Goal: Information Seeking & Learning: Check status

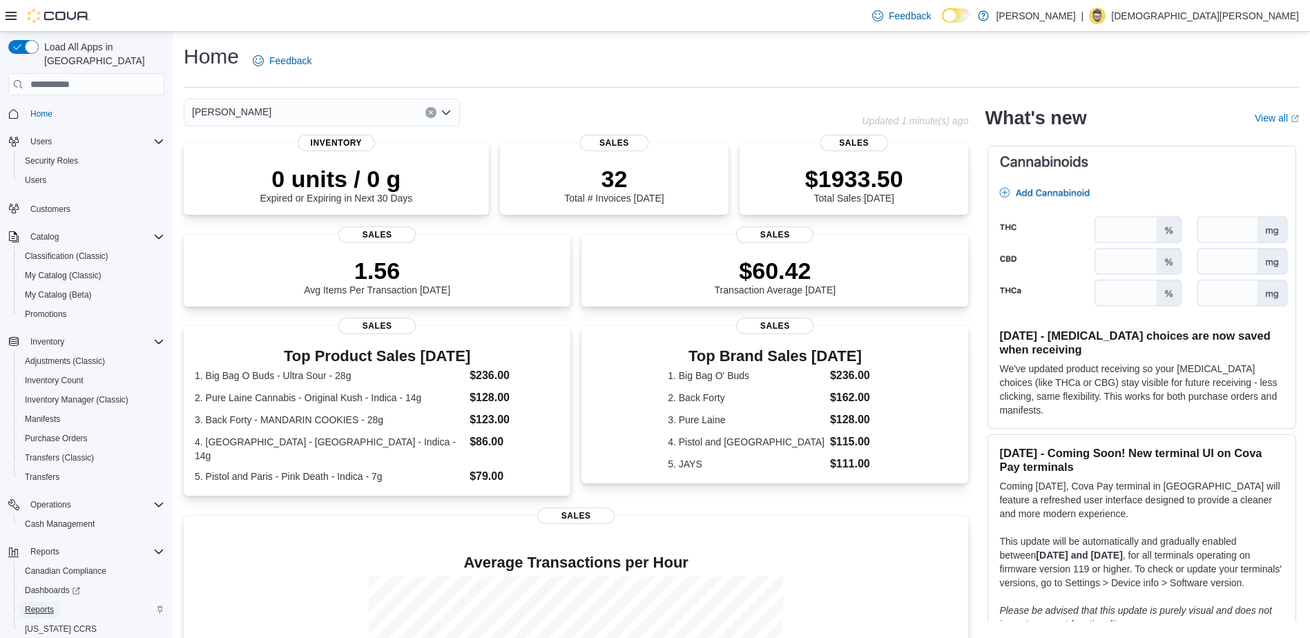
click at [47, 604] on span "Reports" at bounding box center [39, 609] width 29 height 11
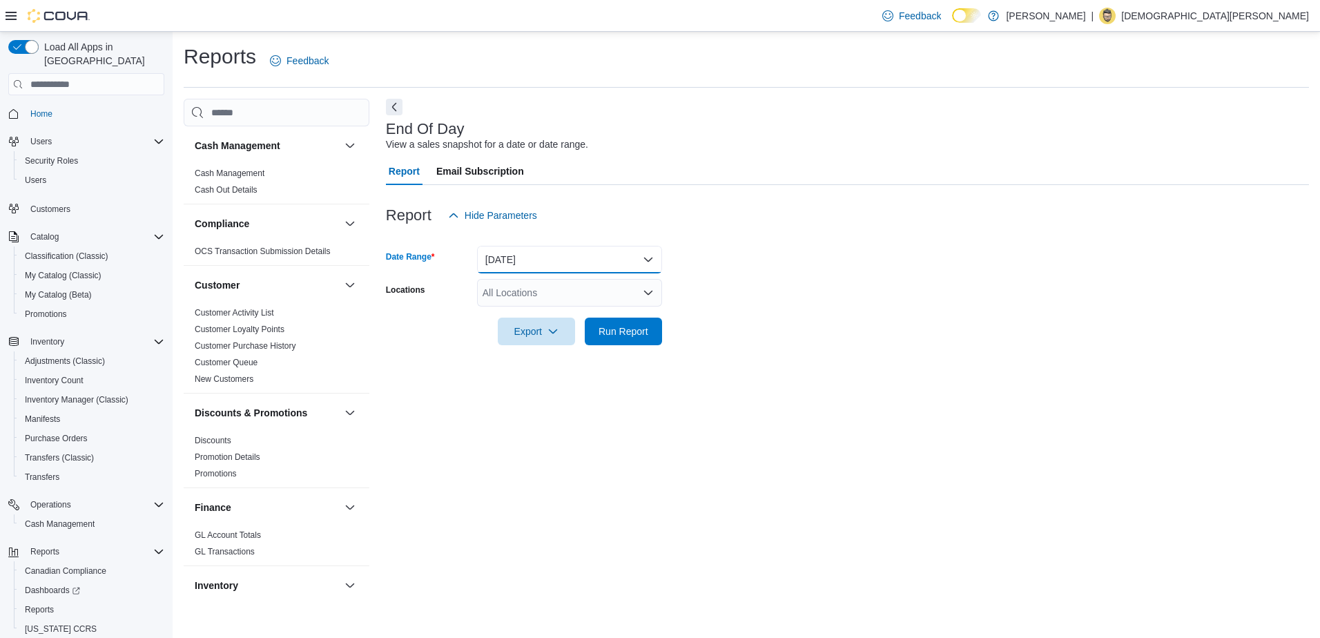
click at [521, 256] on button "[DATE]" at bounding box center [569, 260] width 185 height 28
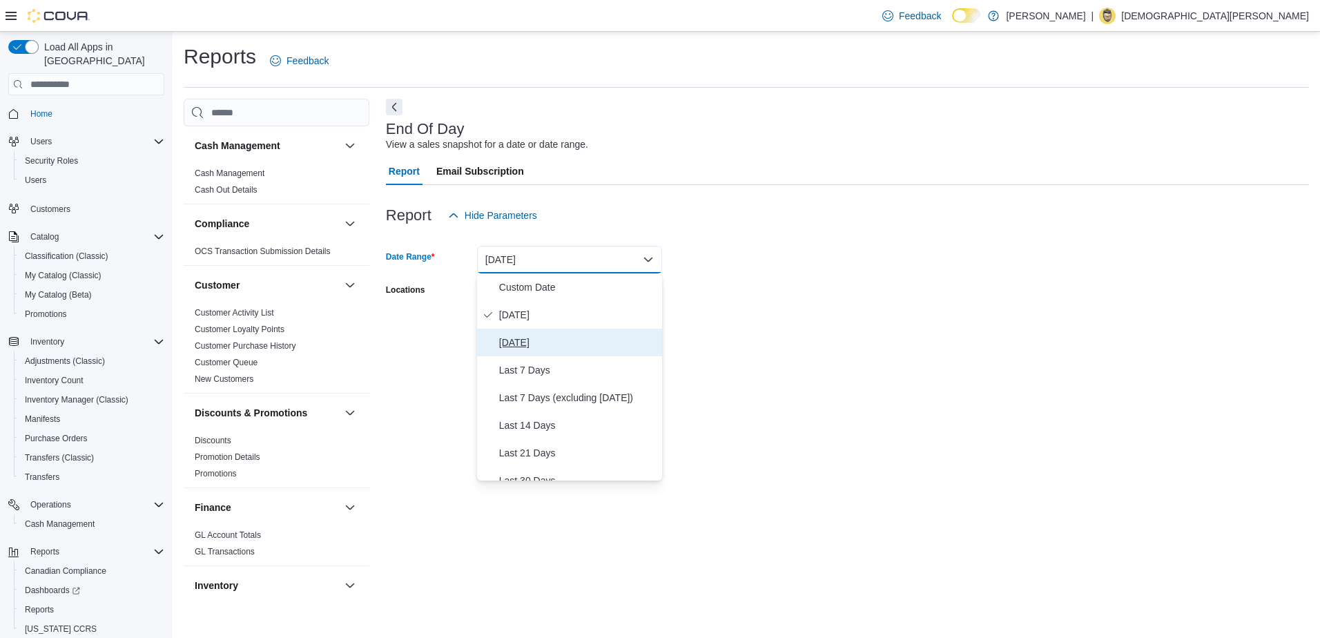
click at [527, 339] on span "[DATE]" at bounding box center [577, 342] width 157 height 17
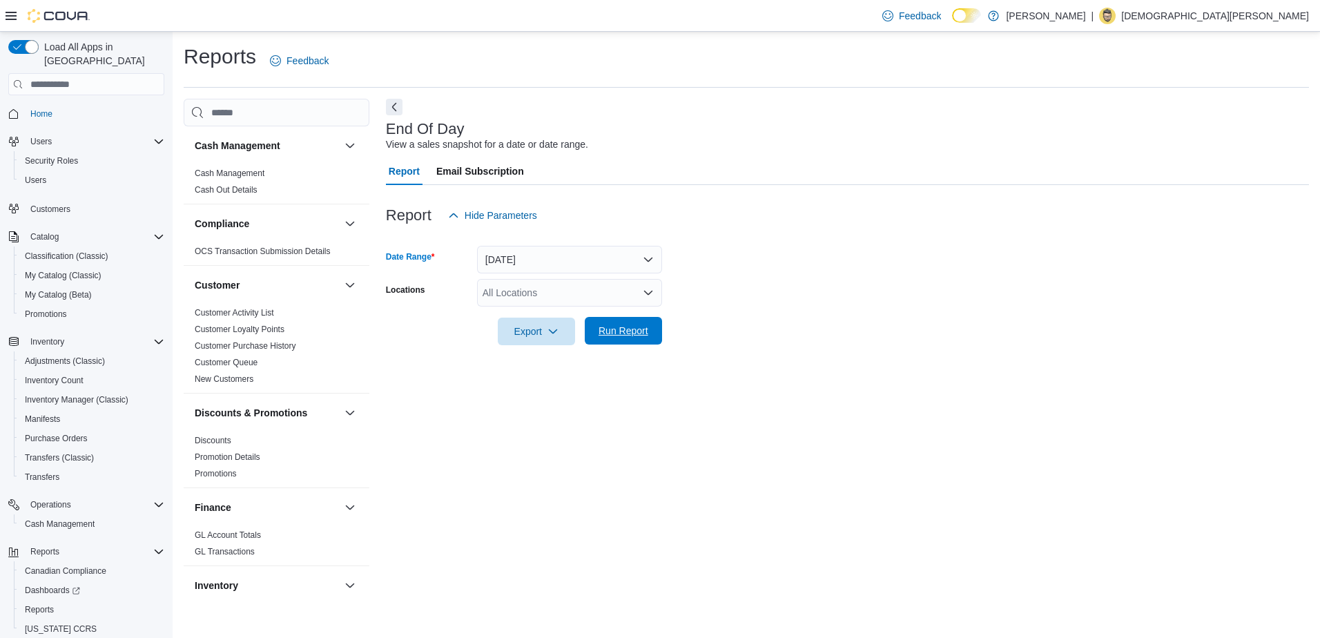
click at [608, 328] on span "Run Report" at bounding box center [624, 331] width 50 height 14
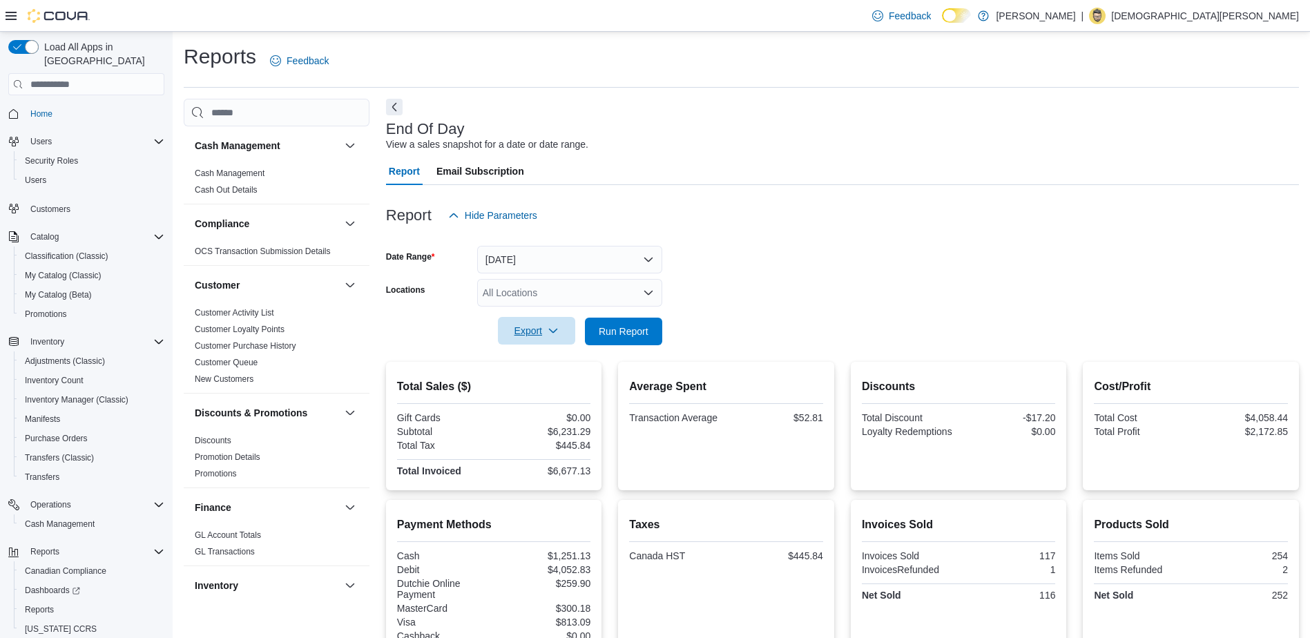
click at [548, 332] on icon "button" at bounding box center [553, 330] width 11 height 11
click at [552, 389] on span "Export to Pdf" at bounding box center [538, 386] width 62 height 11
click at [523, 260] on button "[DATE]" at bounding box center [569, 260] width 185 height 28
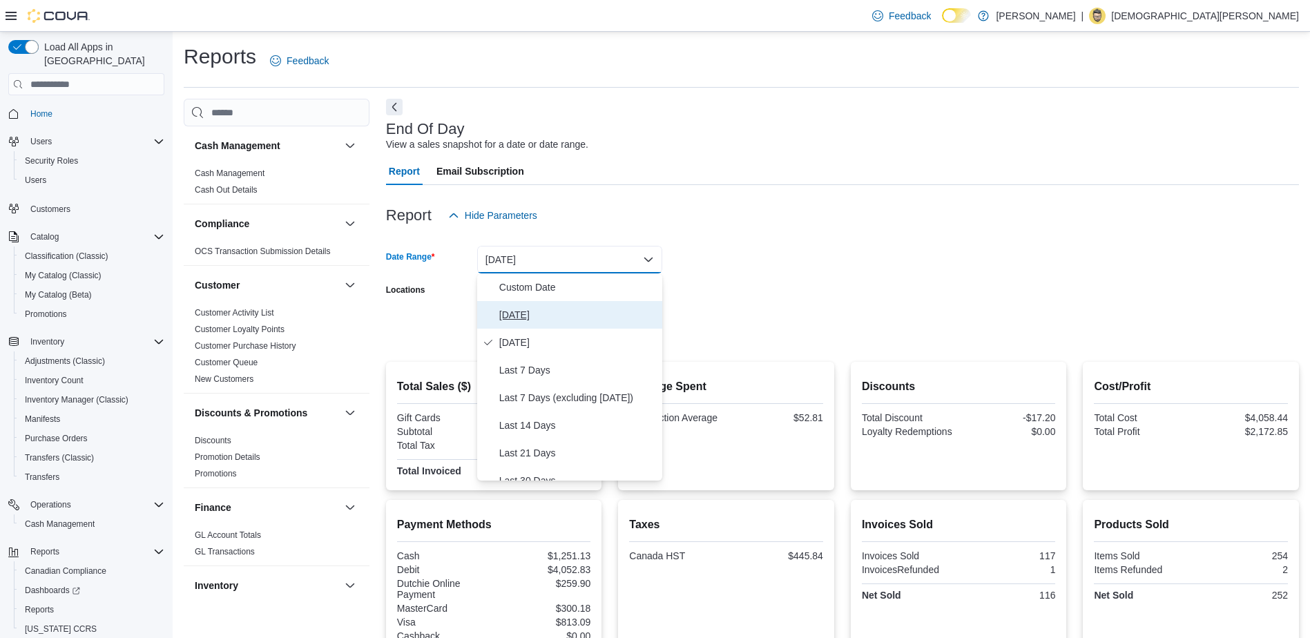
click at [525, 311] on span "[DATE]" at bounding box center [577, 315] width 157 height 17
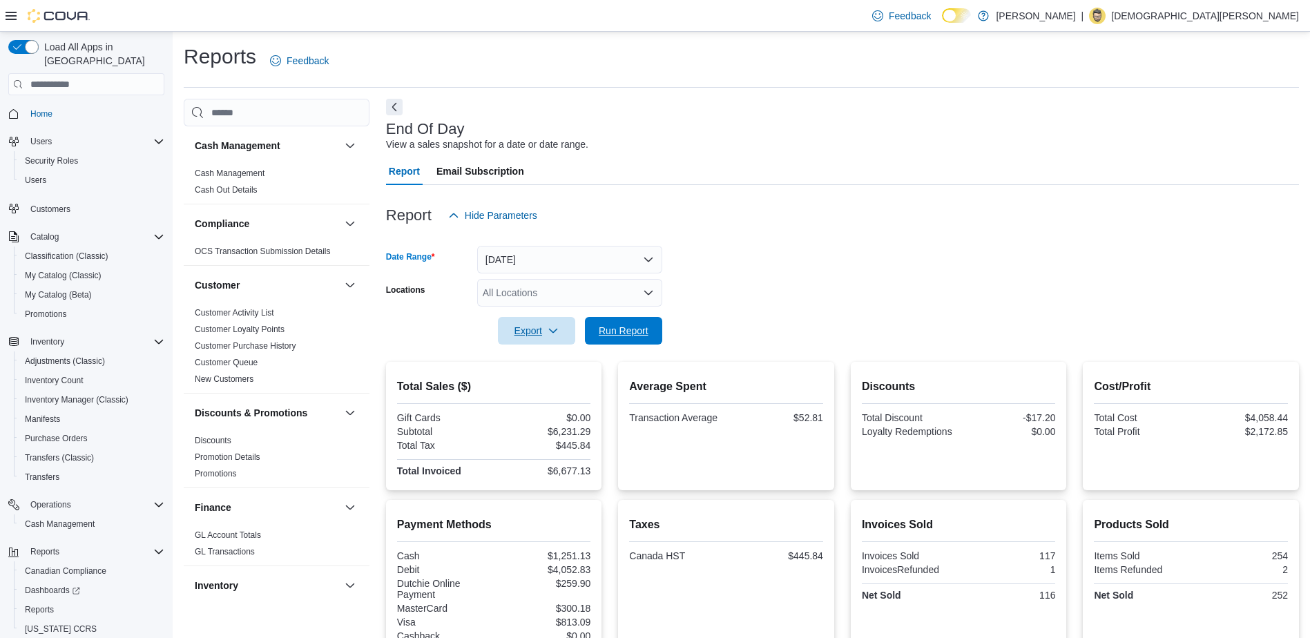
click at [629, 335] on span "Run Report" at bounding box center [624, 331] width 50 height 14
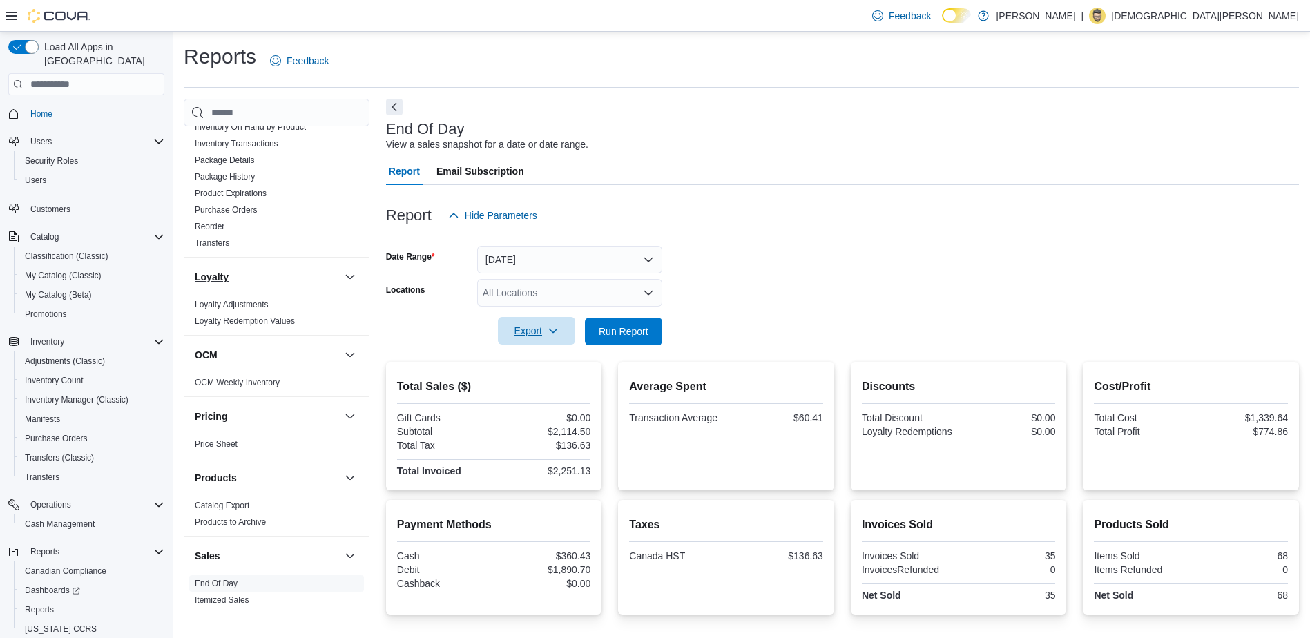
scroll to position [853, 0]
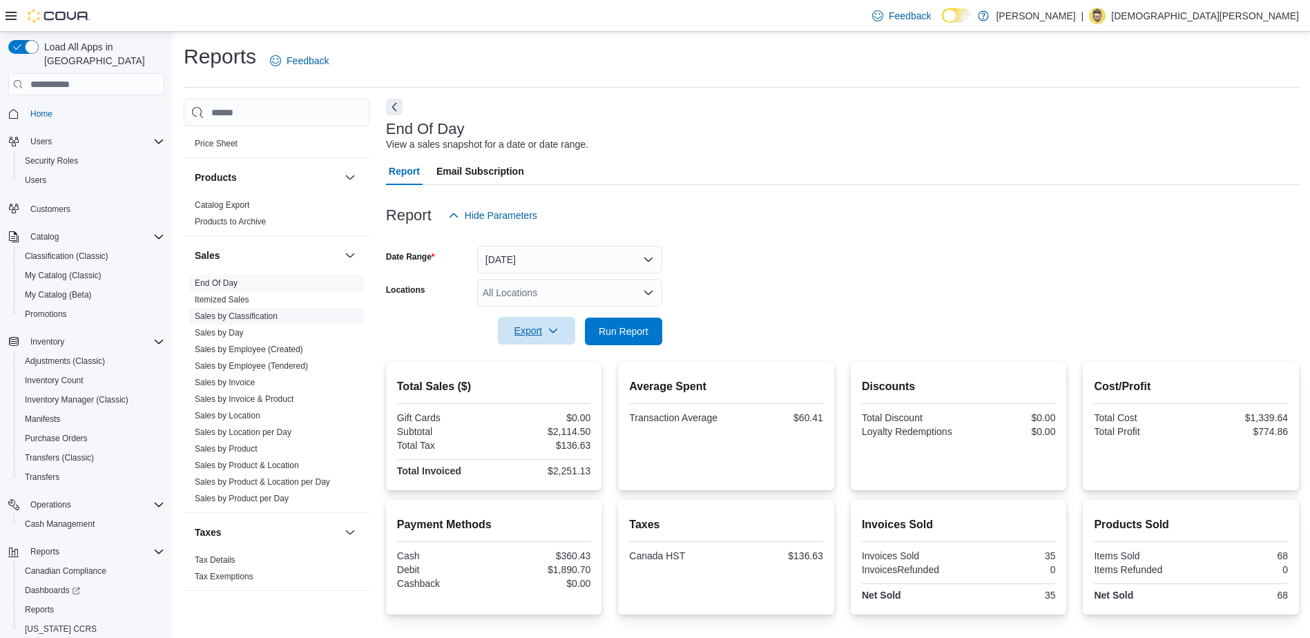
click at [249, 315] on link "Sales by Classification" at bounding box center [236, 316] width 83 height 10
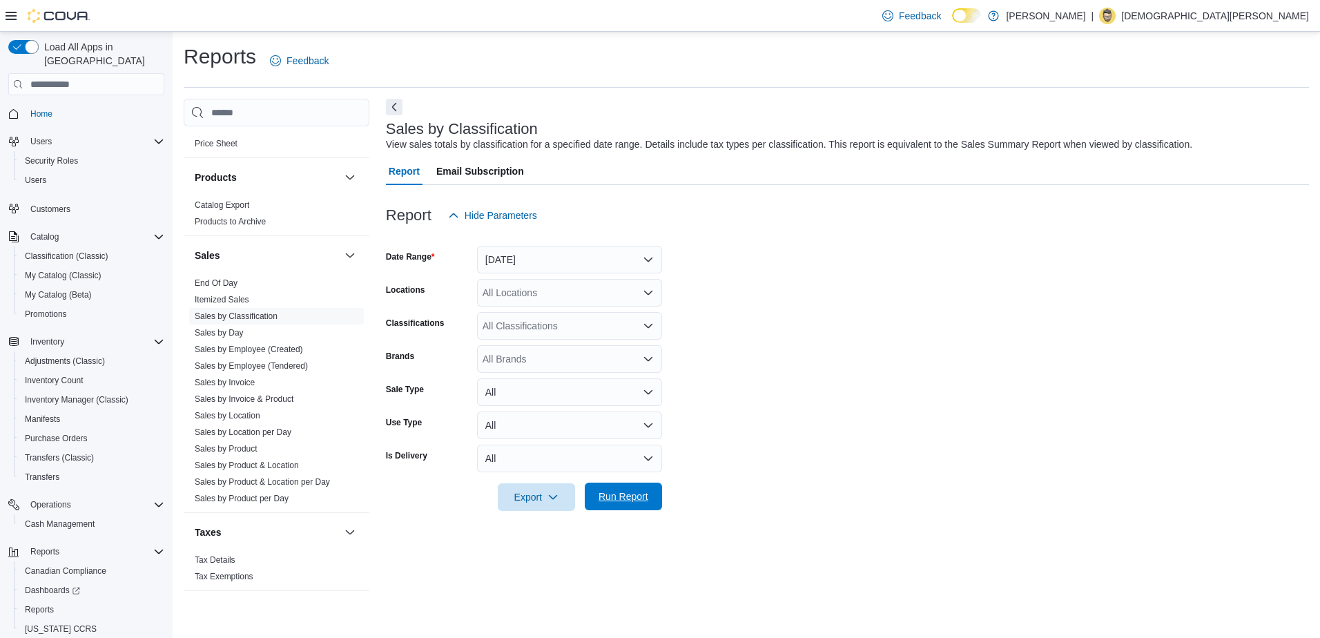
click at [623, 505] on span "Run Report" at bounding box center [623, 497] width 61 height 28
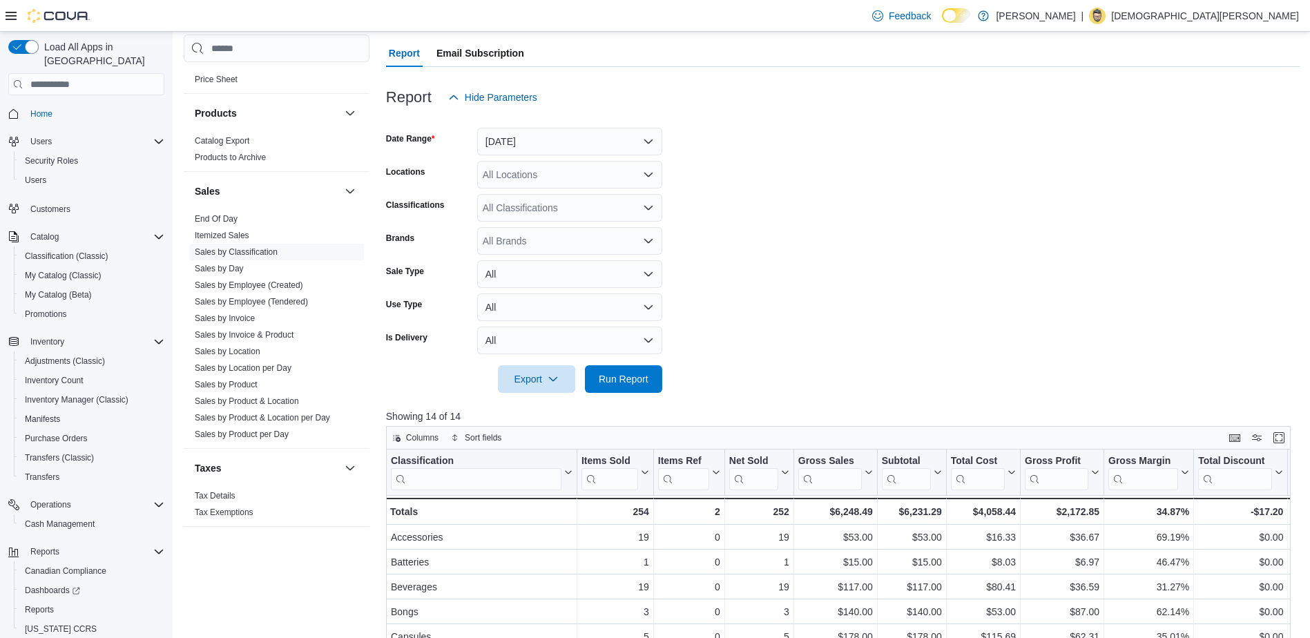
scroll to position [414, 0]
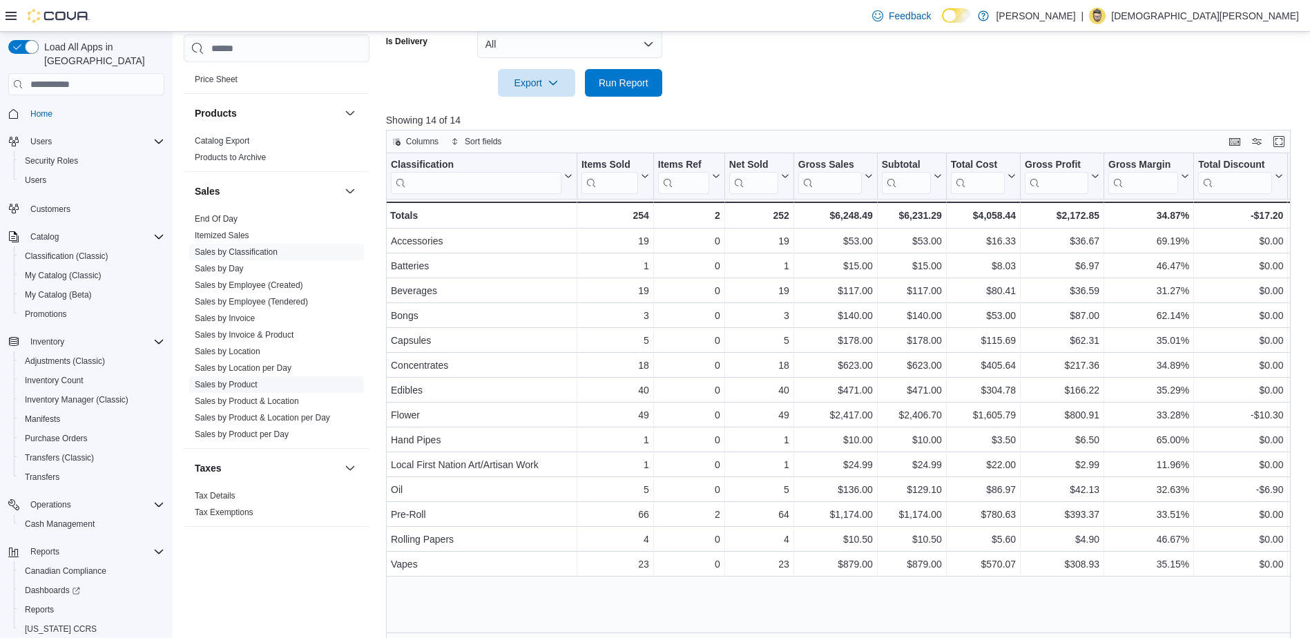
click at [246, 378] on span "Sales by Product" at bounding box center [276, 384] width 175 height 17
click at [246, 384] on link "Sales by Product" at bounding box center [226, 385] width 63 height 10
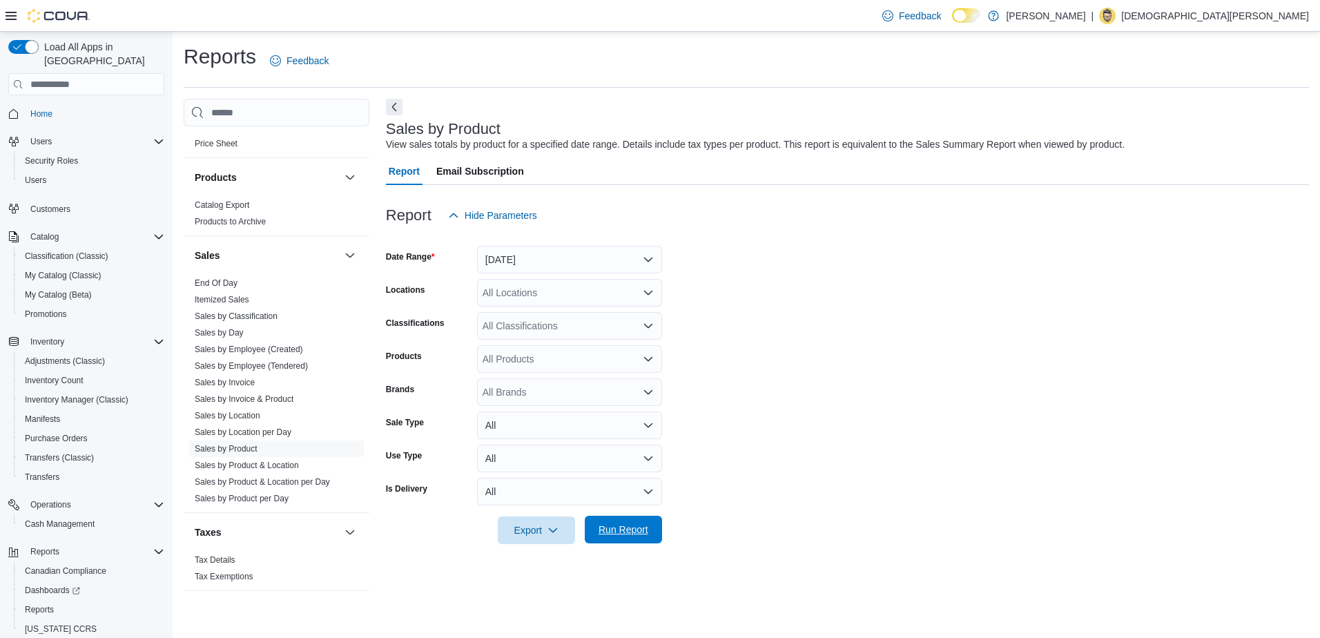
click at [635, 531] on span "Run Report" at bounding box center [624, 530] width 50 height 14
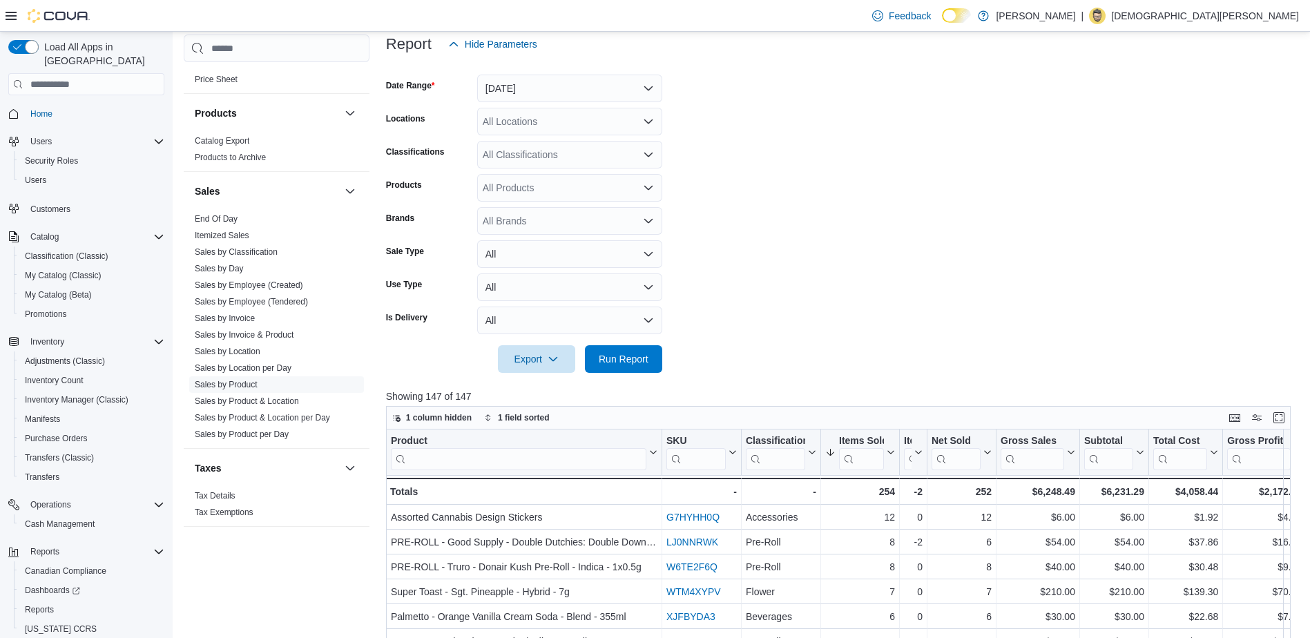
scroll to position [414, 0]
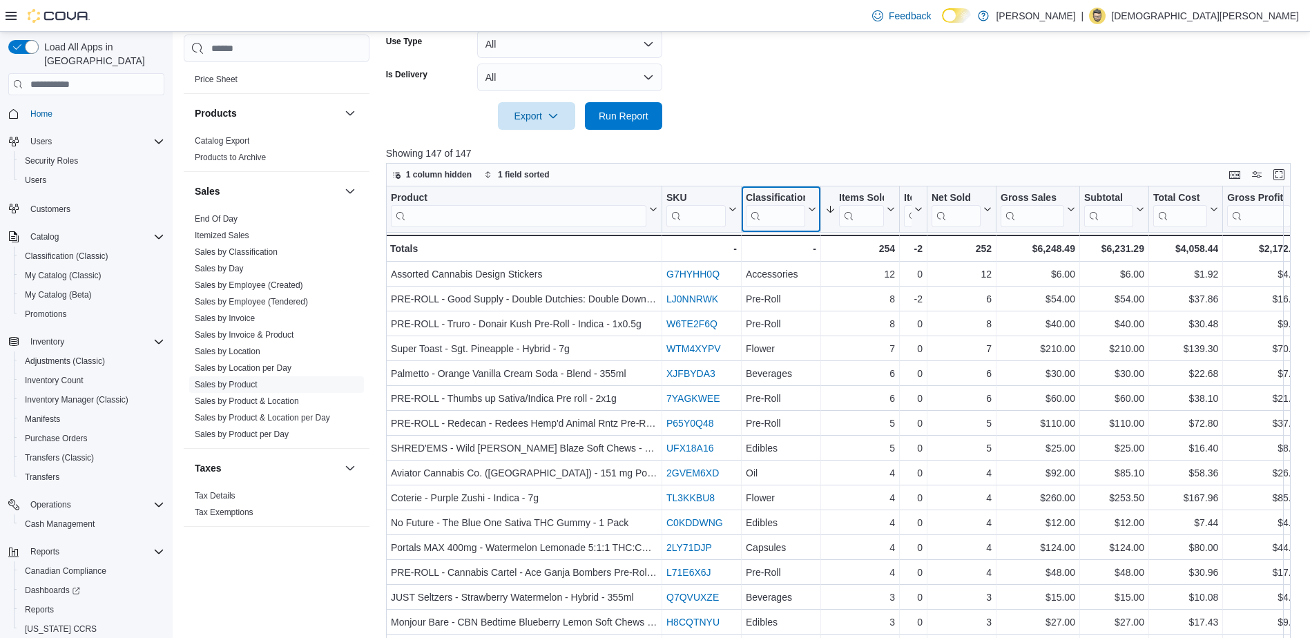
click at [771, 213] on input "search" at bounding box center [775, 216] width 59 height 22
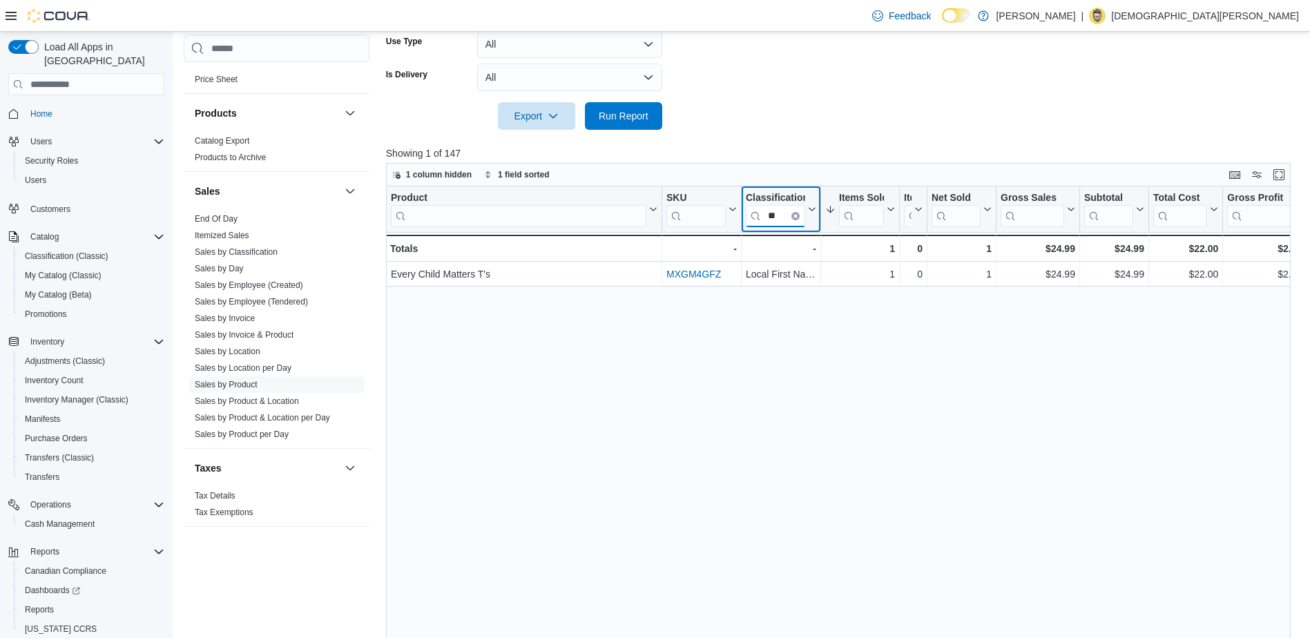
type input "*"
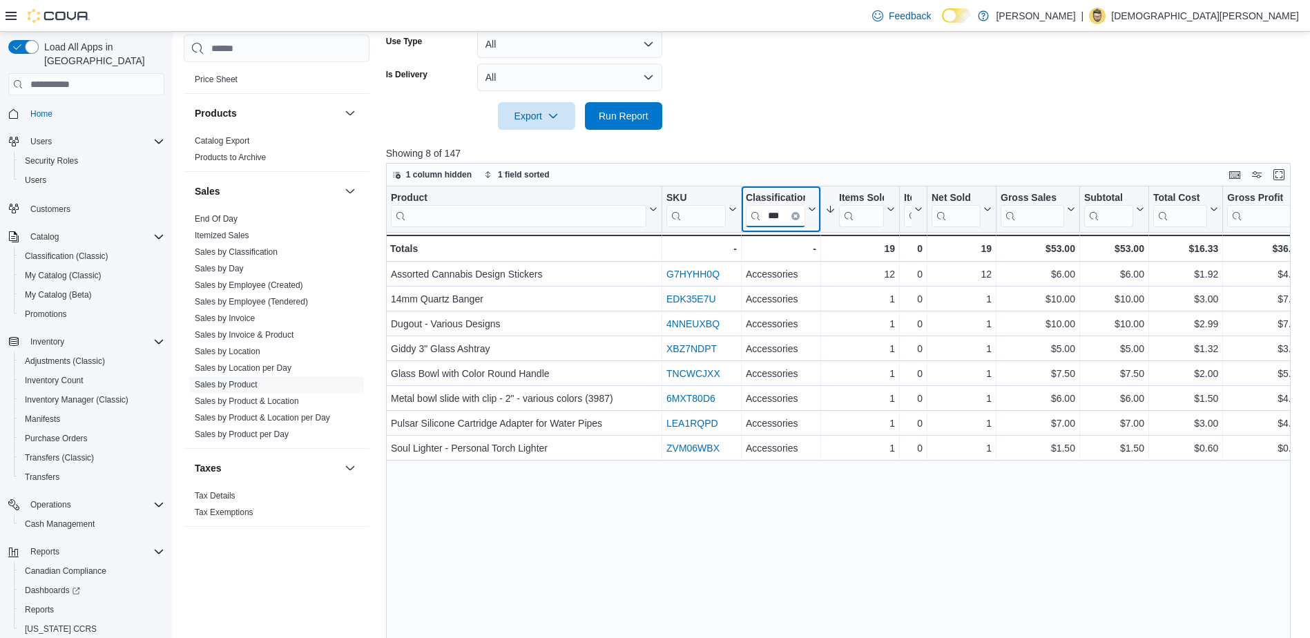
type input "***"
click at [264, 251] on link "Sales by Classification" at bounding box center [236, 252] width 83 height 10
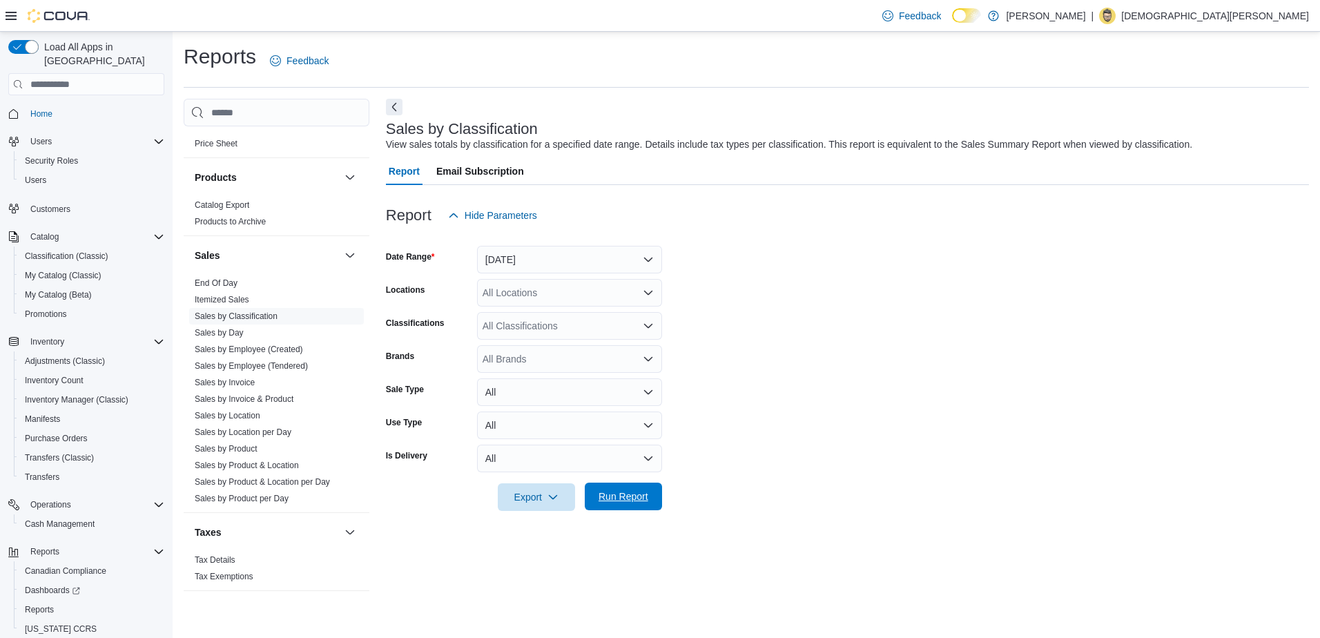
click at [637, 499] on span "Run Report" at bounding box center [624, 497] width 50 height 14
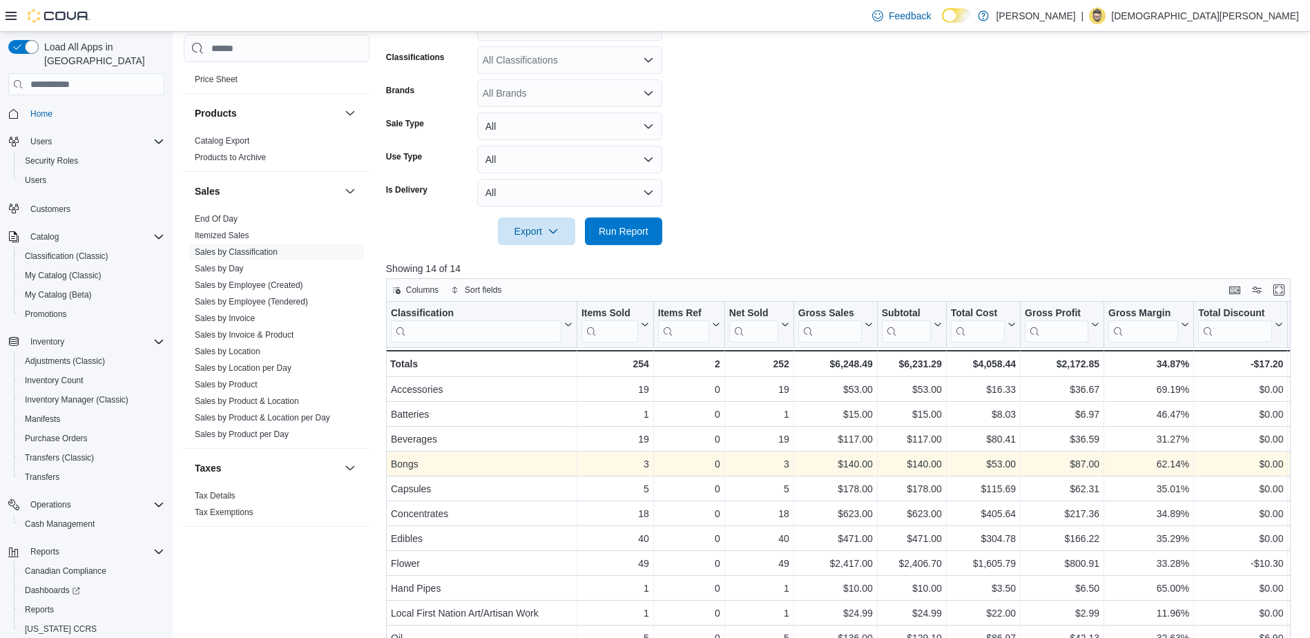
scroll to position [427, 0]
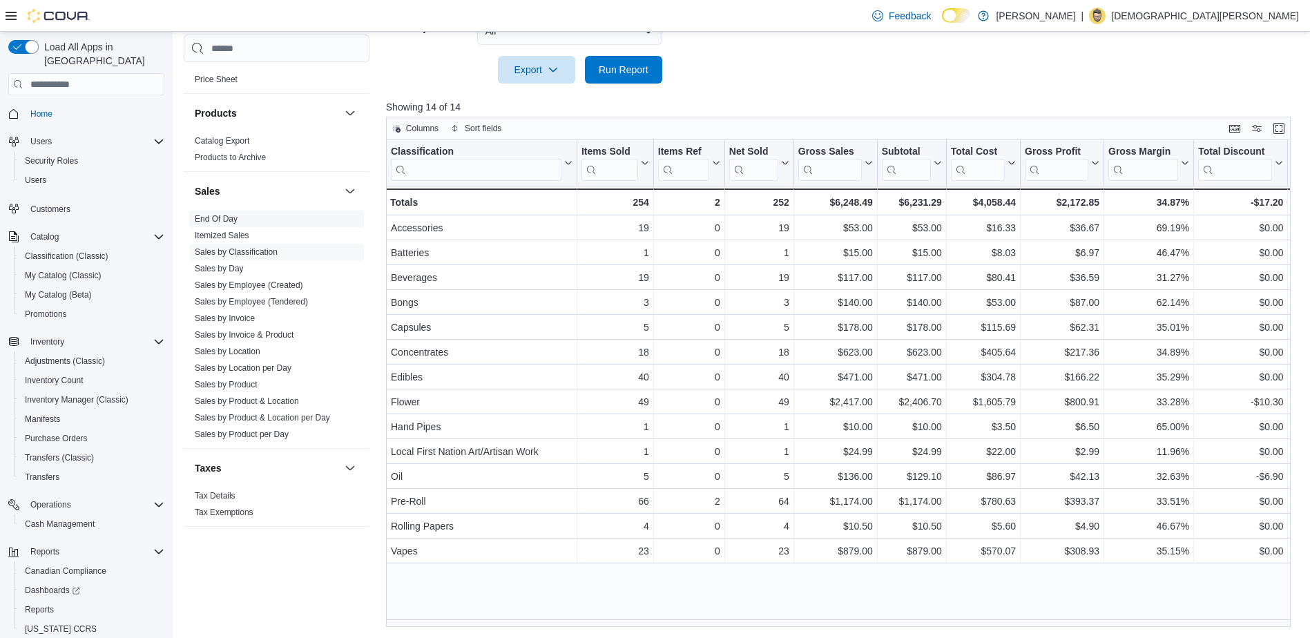
click at [226, 222] on link "End Of Day" at bounding box center [216, 219] width 43 height 10
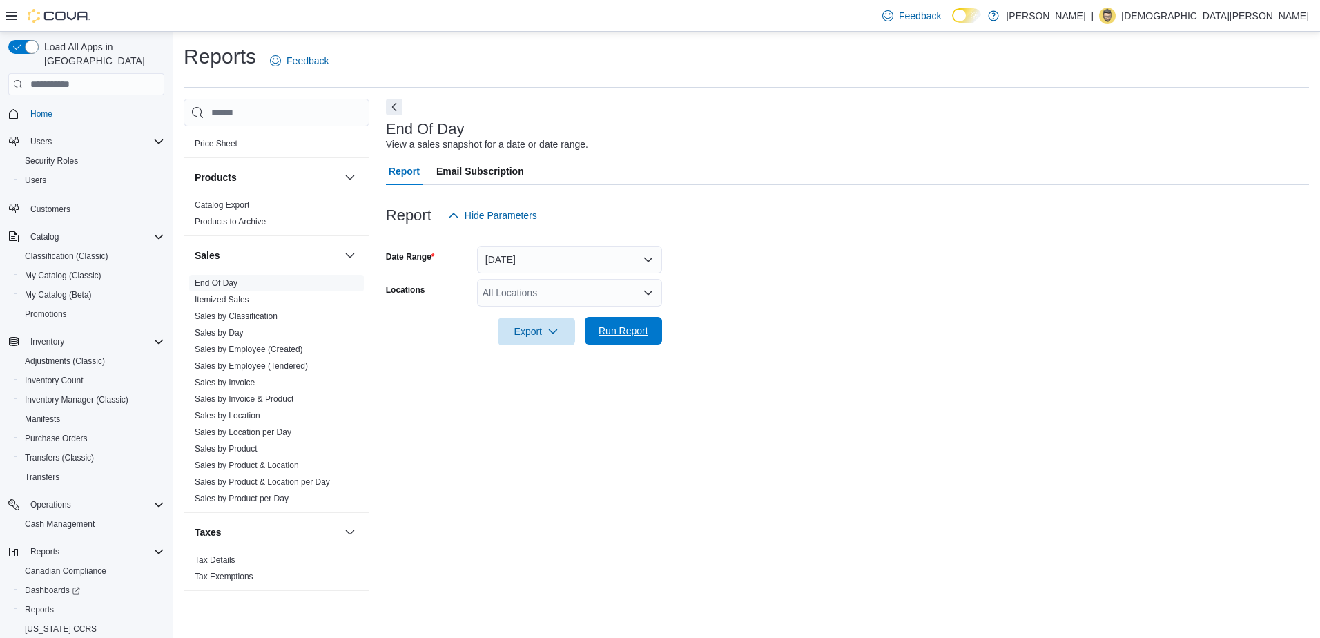
click at [635, 337] on span "Run Report" at bounding box center [624, 331] width 50 height 14
